Goal: Information Seeking & Learning: Learn about a topic

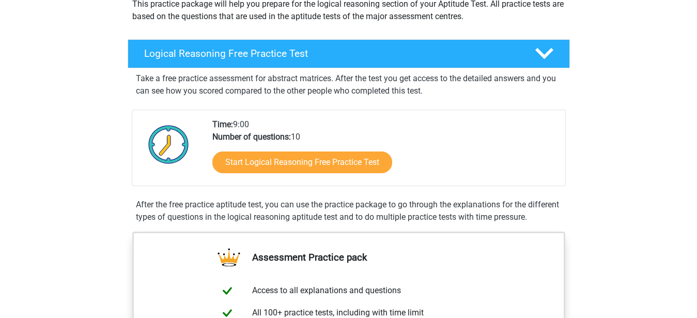
scroll to position [133, 0]
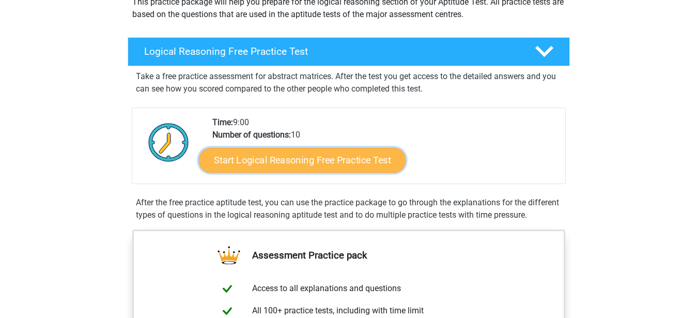
click at [340, 153] on link "Start Logical Reasoning Free Practice Test" at bounding box center [302, 159] width 207 height 25
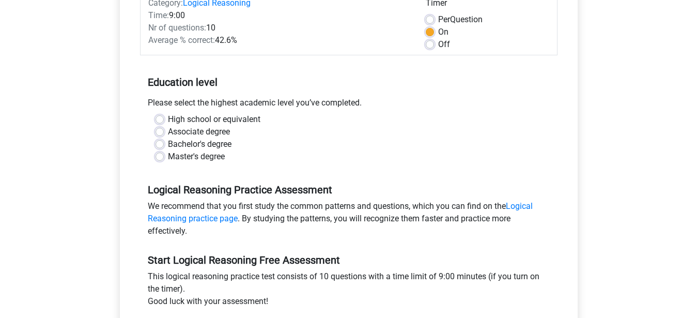
scroll to position [150, 0]
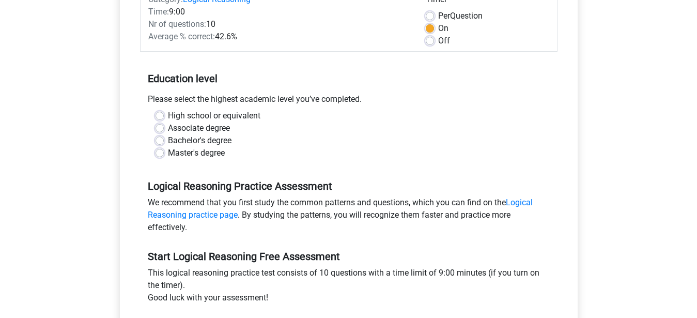
click at [168, 138] on label "Bachelor's degree" at bounding box center [200, 140] width 64 height 12
click at [162, 138] on input "Bachelor's degree" at bounding box center [160, 139] width 8 height 10
radio input "true"
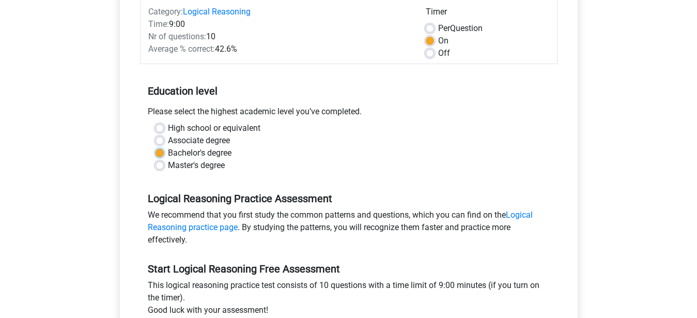
scroll to position [265, 0]
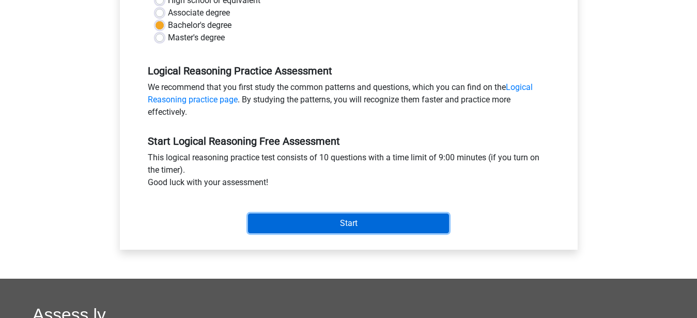
click at [372, 226] on input "Start" at bounding box center [348, 223] width 201 height 20
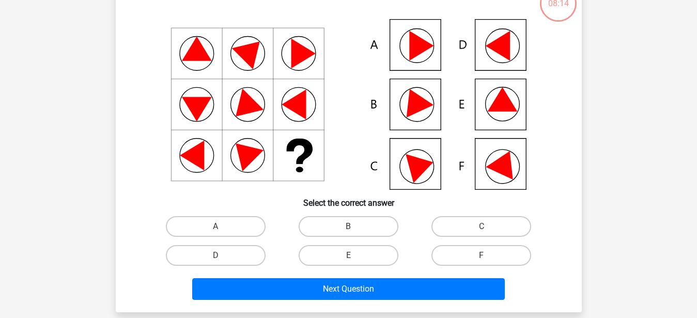
scroll to position [77, 0]
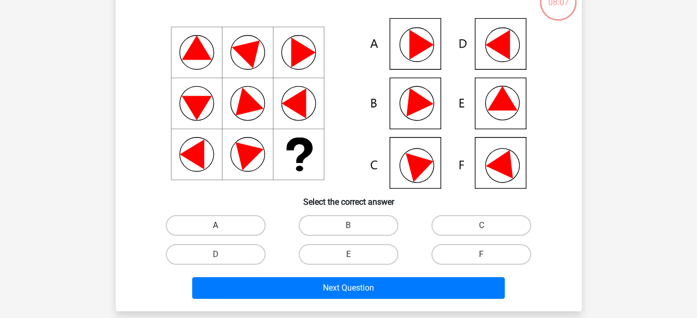
click at [219, 222] on label "A" at bounding box center [216, 225] width 100 height 21
click at [219, 225] on input "A" at bounding box center [219, 228] width 7 height 7
radio input "true"
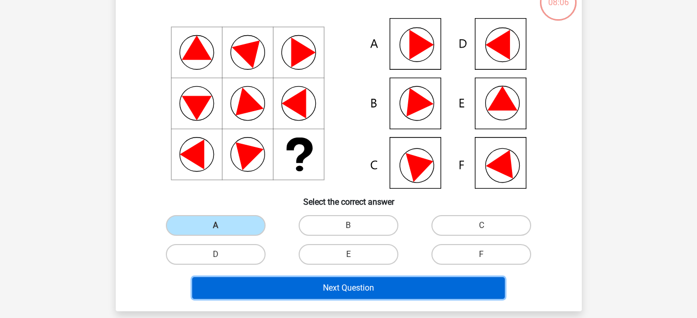
click at [327, 281] on button "Next Question" at bounding box center [348, 288] width 313 height 22
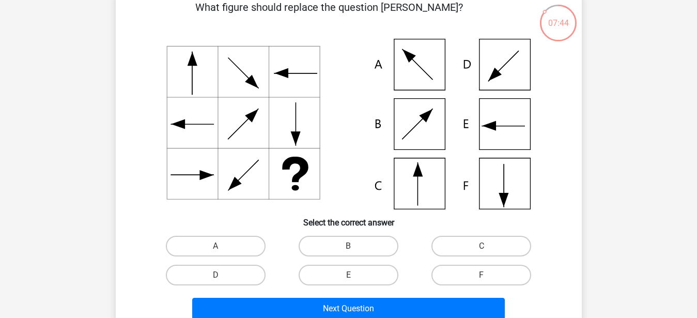
scroll to position [57, 0]
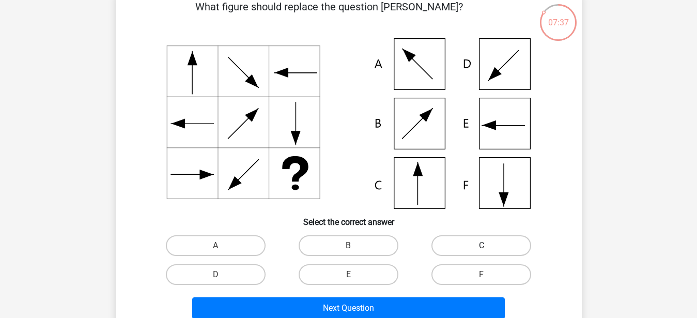
click at [478, 238] on label "C" at bounding box center [482, 245] width 100 height 21
click at [482, 246] on input "C" at bounding box center [485, 249] width 7 height 7
radio input "true"
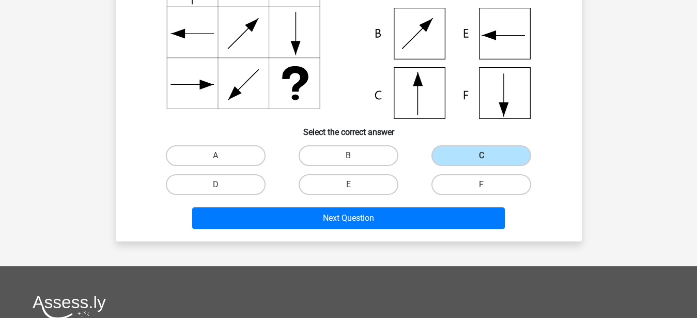
scroll to position [149, 0]
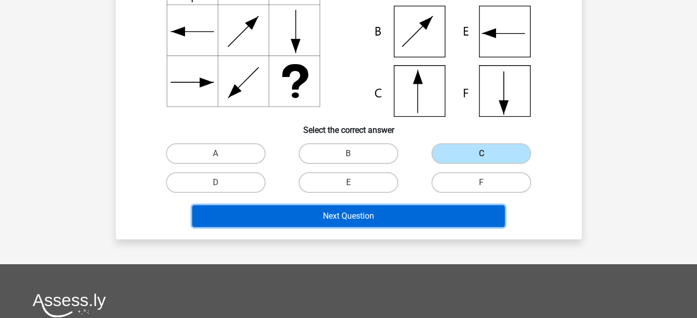
click at [376, 218] on button "Next Question" at bounding box center [348, 216] width 313 height 22
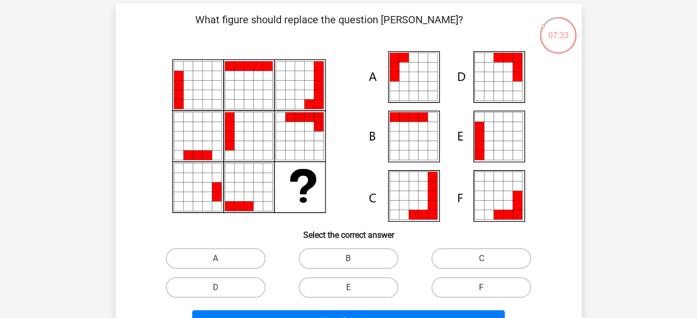
scroll to position [47, 0]
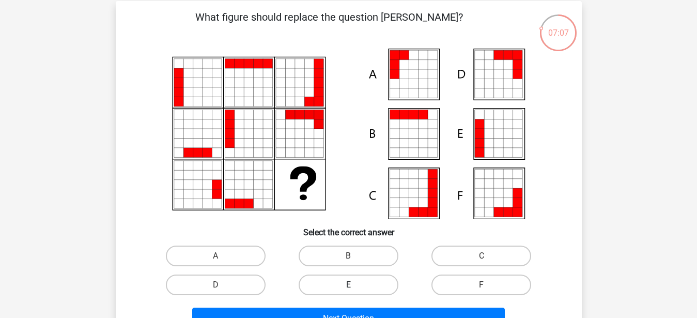
click at [350, 283] on label "E" at bounding box center [349, 284] width 100 height 21
click at [350, 285] on input "E" at bounding box center [351, 288] width 7 height 7
radio input "true"
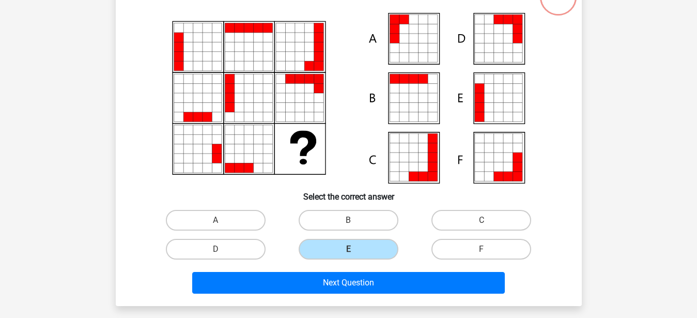
scroll to position [83, 0]
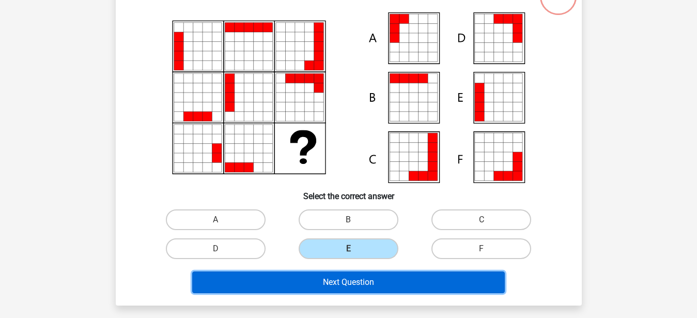
click at [354, 282] on button "Next Question" at bounding box center [348, 282] width 313 height 22
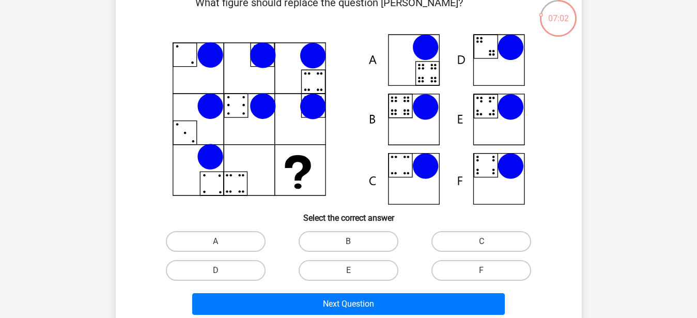
scroll to position [62, 0]
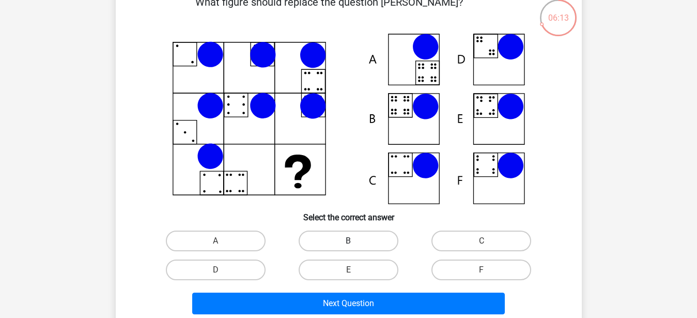
click at [336, 239] on label "B" at bounding box center [349, 241] width 100 height 21
click at [348, 241] on input "B" at bounding box center [351, 244] width 7 height 7
radio input "true"
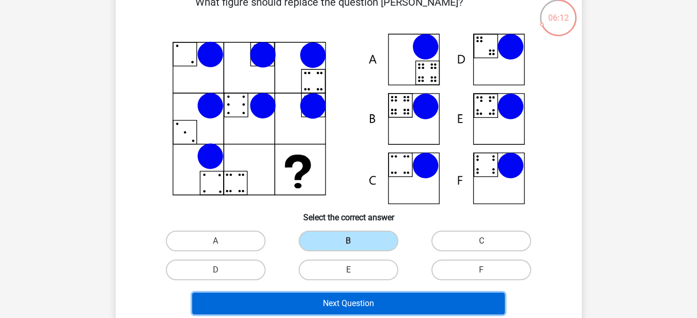
click at [360, 302] on button "Next Question" at bounding box center [348, 304] width 313 height 22
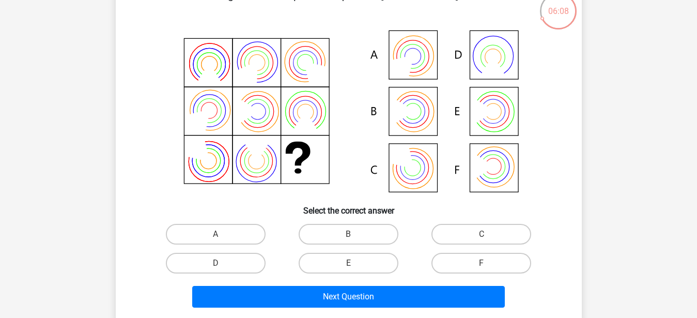
scroll to position [69, 0]
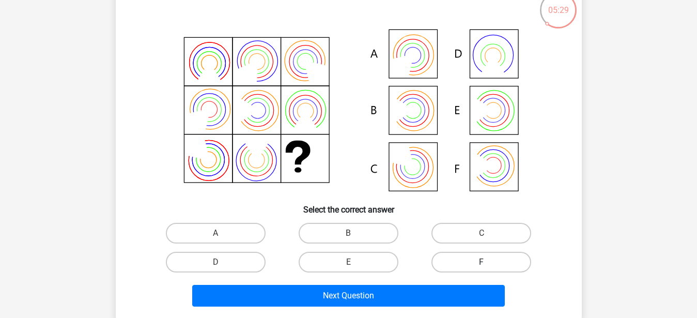
click at [492, 263] on label "F" at bounding box center [482, 262] width 100 height 21
click at [488, 263] on input "F" at bounding box center [485, 265] width 7 height 7
radio input "true"
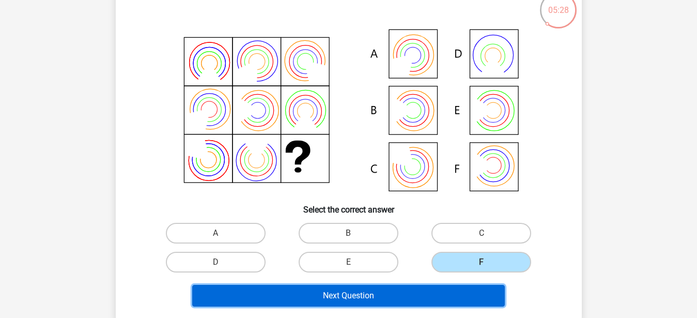
click at [410, 297] on button "Next Question" at bounding box center [348, 296] width 313 height 22
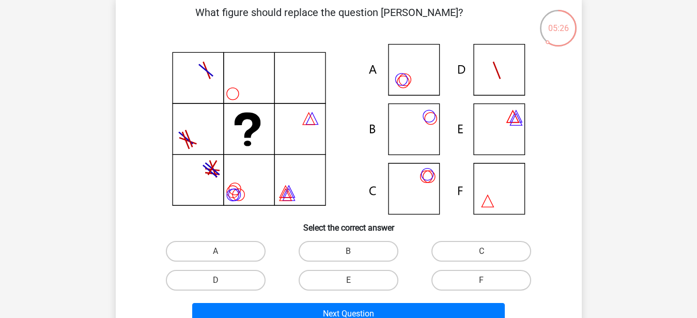
scroll to position [52, 0]
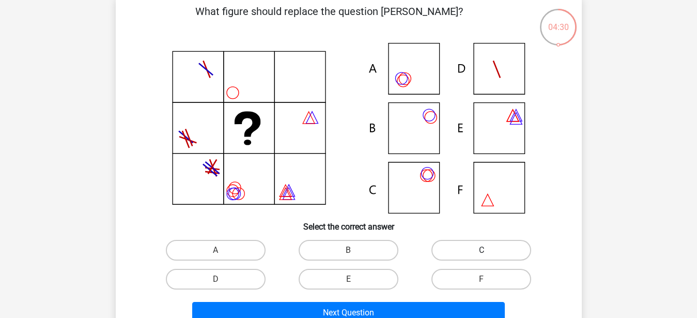
click at [482, 249] on label "C" at bounding box center [482, 250] width 100 height 21
click at [482, 250] on input "C" at bounding box center [485, 253] width 7 height 7
radio input "true"
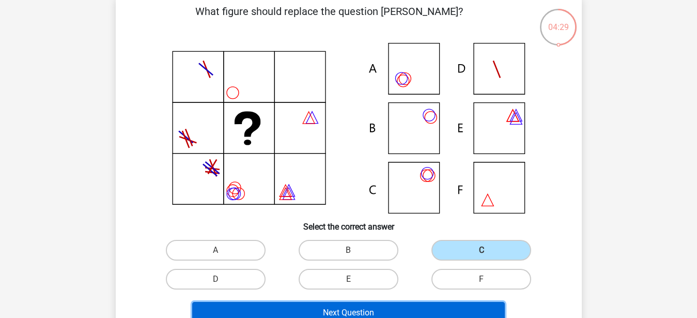
click at [359, 308] on button "Next Question" at bounding box center [348, 313] width 313 height 22
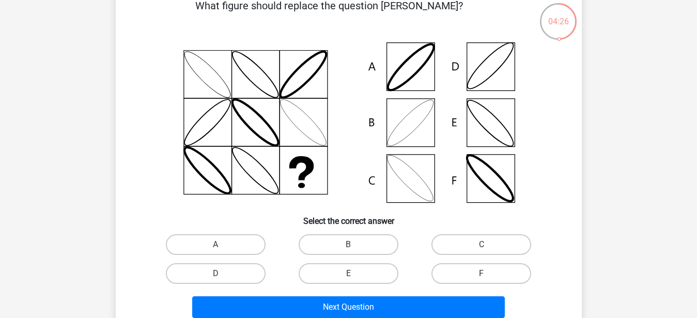
scroll to position [58, 0]
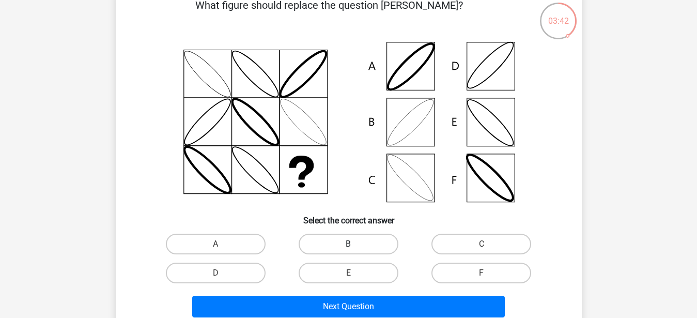
click at [345, 240] on label "B" at bounding box center [349, 244] width 100 height 21
click at [348, 244] on input "B" at bounding box center [351, 247] width 7 height 7
radio input "true"
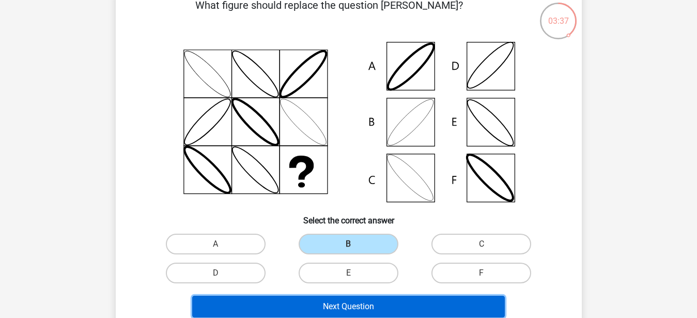
click at [391, 312] on button "Next Question" at bounding box center [348, 307] width 313 height 22
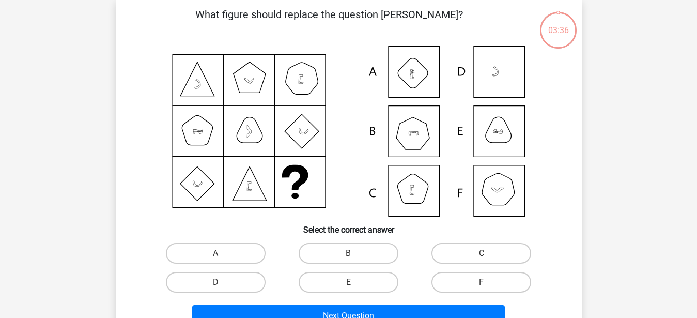
scroll to position [48, 0]
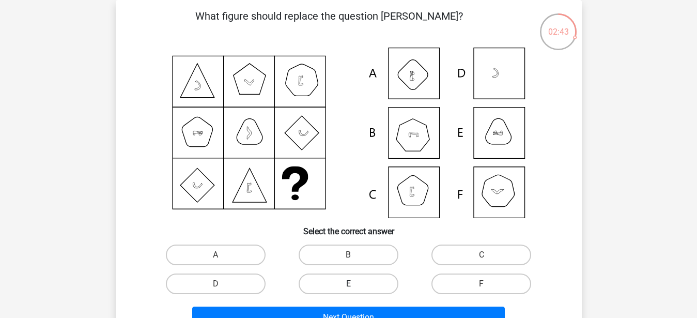
click at [344, 287] on label "E" at bounding box center [349, 283] width 100 height 21
click at [348, 287] on input "E" at bounding box center [351, 287] width 7 height 7
radio input "true"
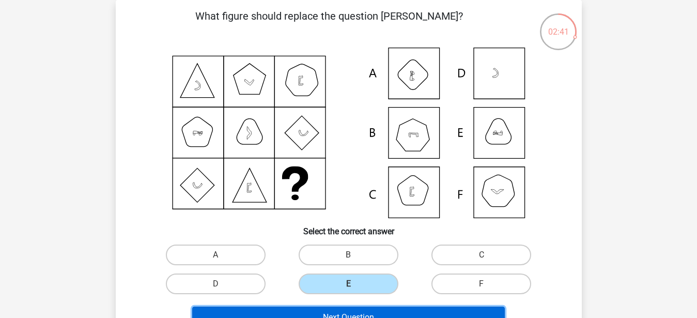
click at [383, 311] on button "Next Question" at bounding box center [348, 317] width 313 height 22
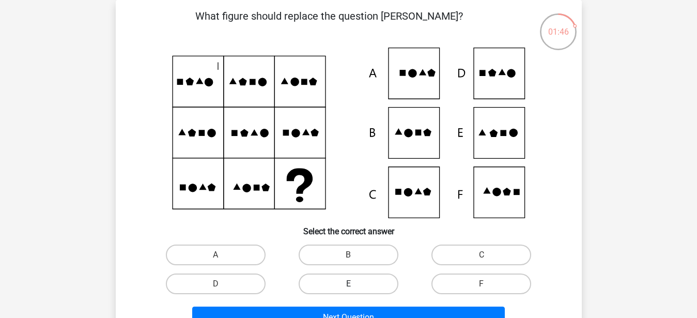
click at [366, 283] on label "E" at bounding box center [349, 283] width 100 height 21
click at [355, 284] on input "E" at bounding box center [351, 287] width 7 height 7
radio input "true"
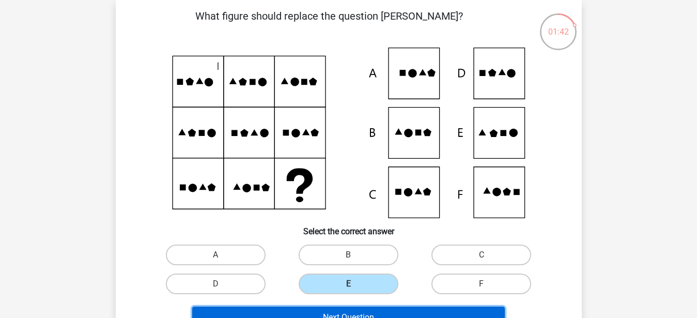
click at [409, 313] on button "Next Question" at bounding box center [348, 317] width 313 height 22
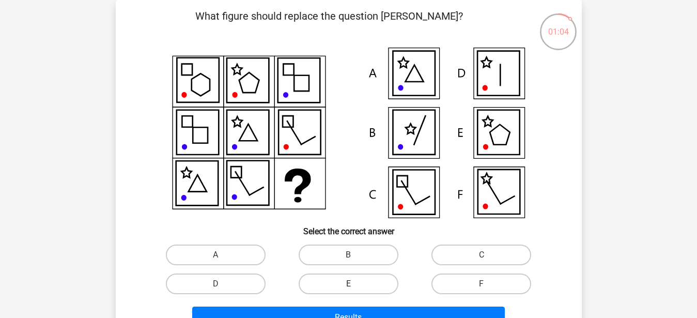
click at [371, 284] on label "E" at bounding box center [349, 283] width 100 height 21
click at [355, 284] on input "E" at bounding box center [351, 287] width 7 height 7
radio input "true"
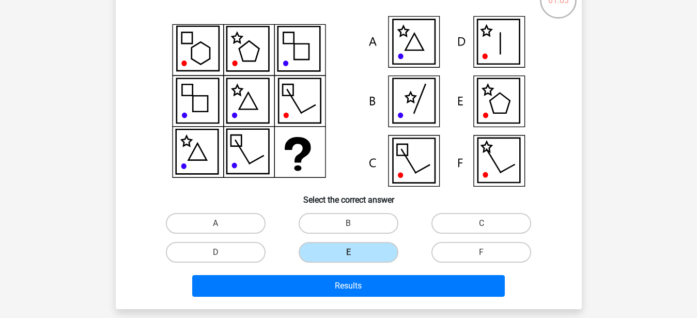
scroll to position [80, 0]
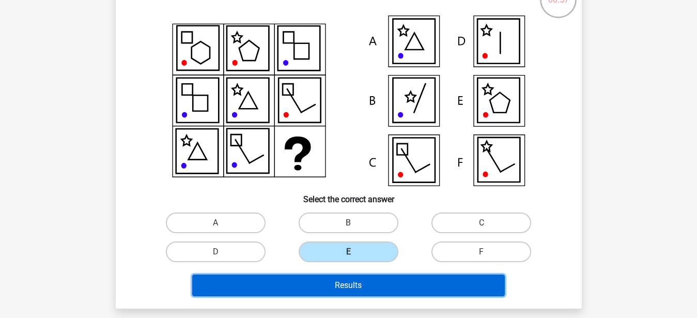
click at [388, 282] on button "Results" at bounding box center [348, 285] width 313 height 22
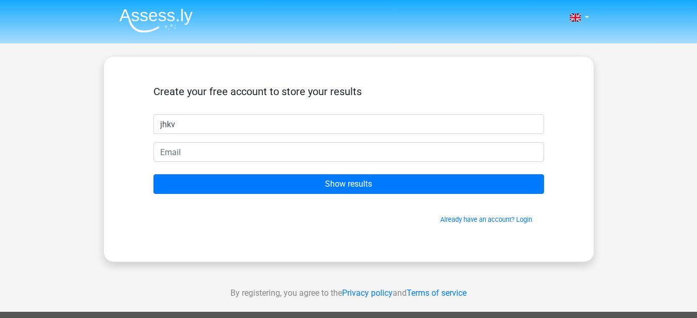
type input "jhkv"
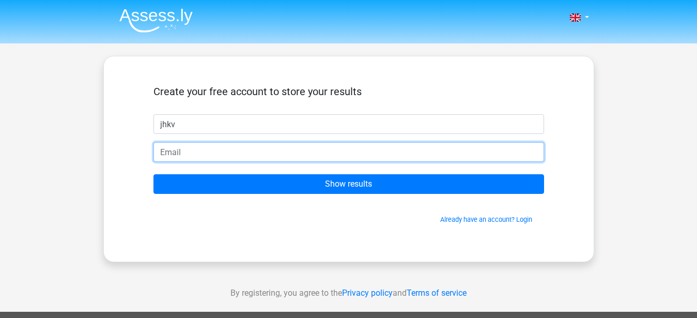
click at [263, 146] on input "email" at bounding box center [349, 152] width 391 height 20
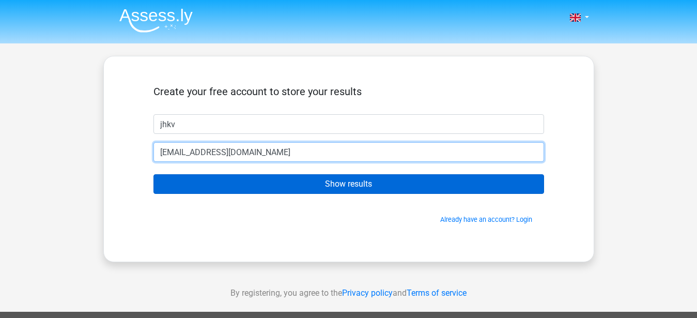
type input "rob9@yahoo.com"
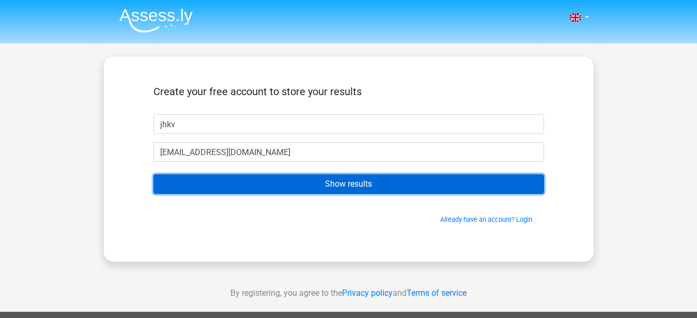
click at [343, 188] on input "Show results" at bounding box center [349, 184] width 391 height 20
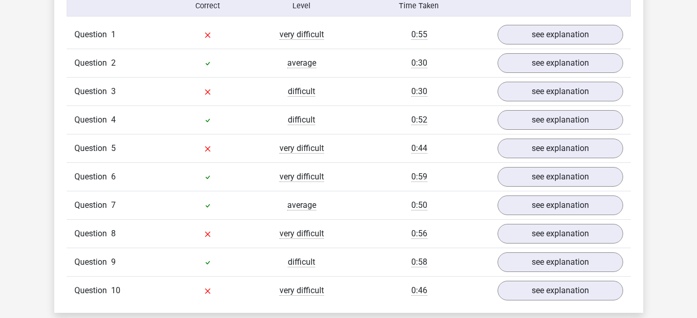
scroll to position [862, 0]
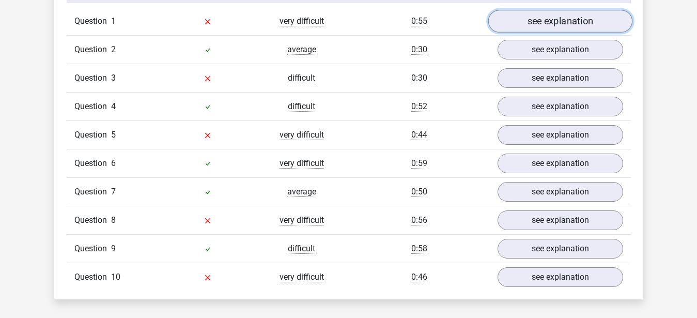
click at [532, 24] on link "see explanation" at bounding box center [560, 21] width 144 height 23
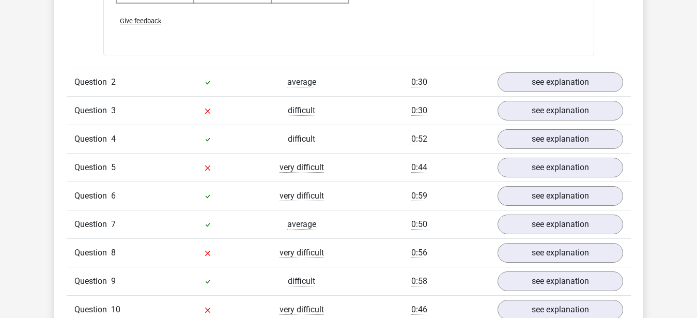
scroll to position [1472, 0]
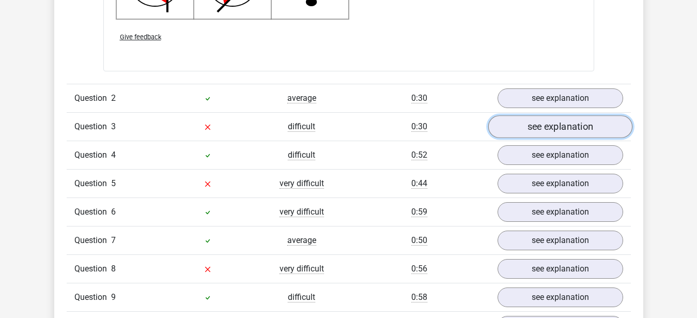
click at [565, 128] on link "see explanation" at bounding box center [560, 126] width 144 height 23
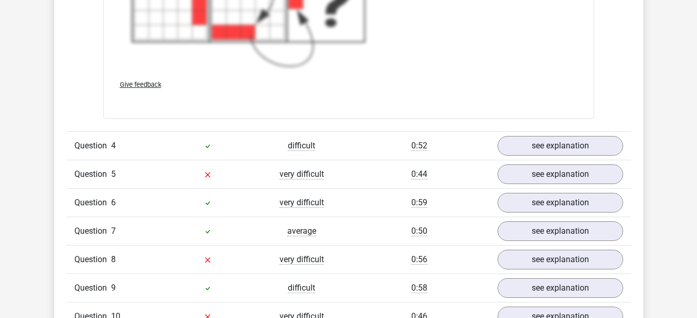
scroll to position [2235, 0]
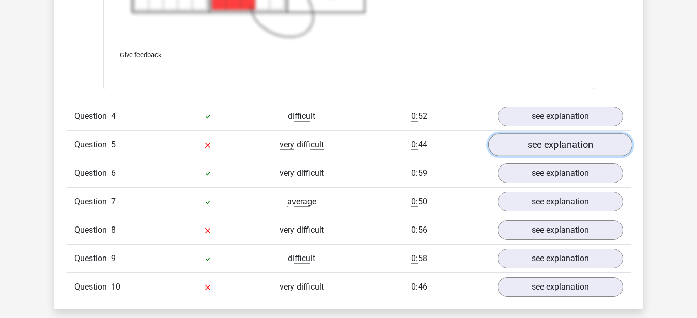
click at [541, 143] on link "see explanation" at bounding box center [560, 144] width 144 height 23
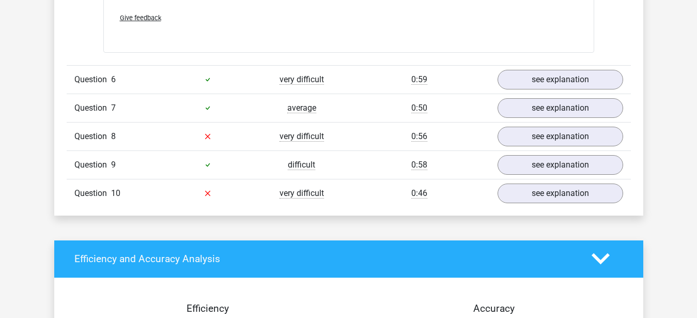
scroll to position [3024, 0]
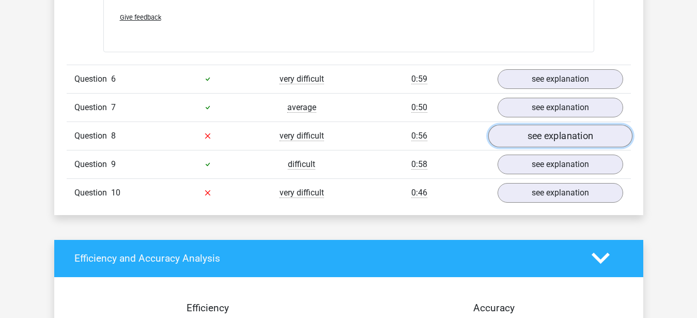
click at [535, 134] on link "see explanation" at bounding box center [560, 136] width 144 height 23
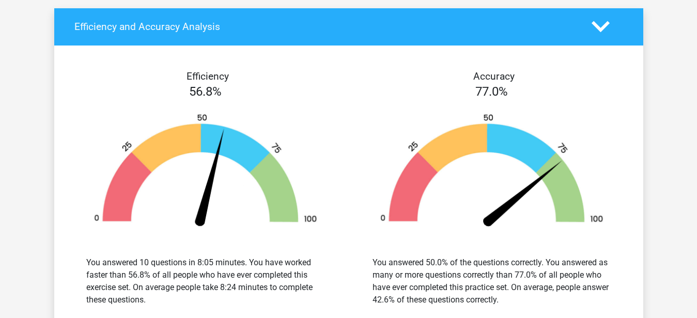
scroll to position [3619, 0]
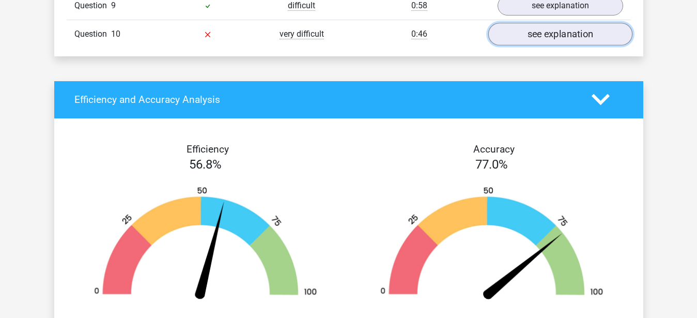
click at [541, 32] on link "see explanation" at bounding box center [560, 34] width 144 height 23
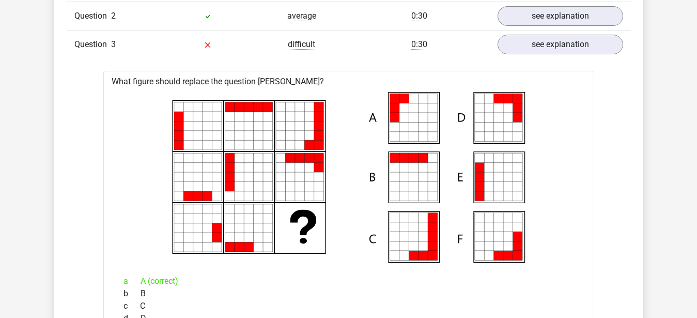
scroll to position [1421, 0]
